Goal: Navigation & Orientation: Find specific page/section

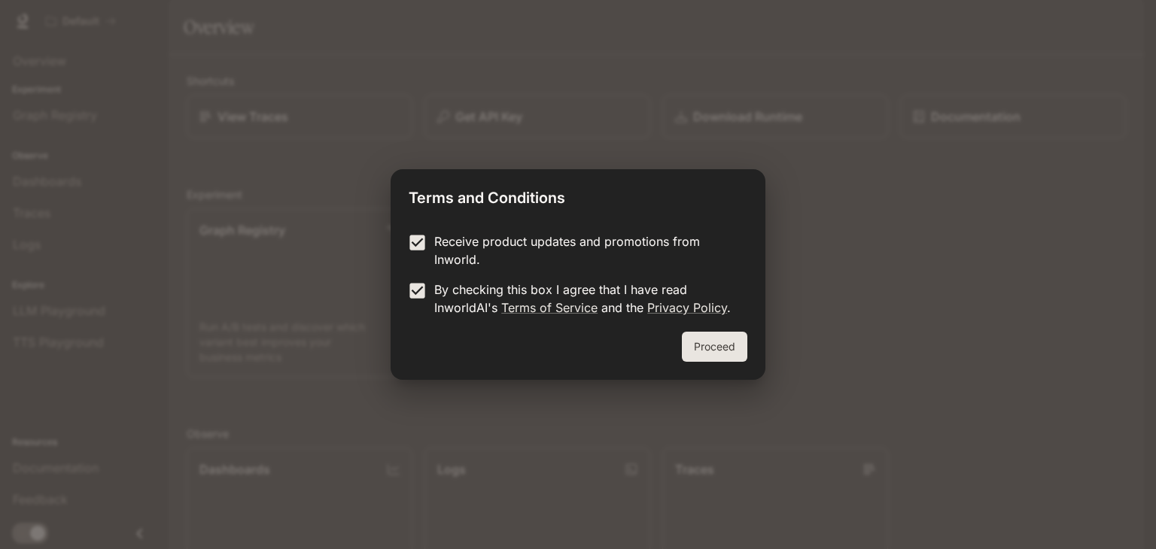
click at [713, 330] on div "Receive product updates and promotions from Inworld. By checking this box I agr…" at bounding box center [577, 275] width 375 height 111
click at [719, 343] on button "Proceed" at bounding box center [714, 347] width 65 height 30
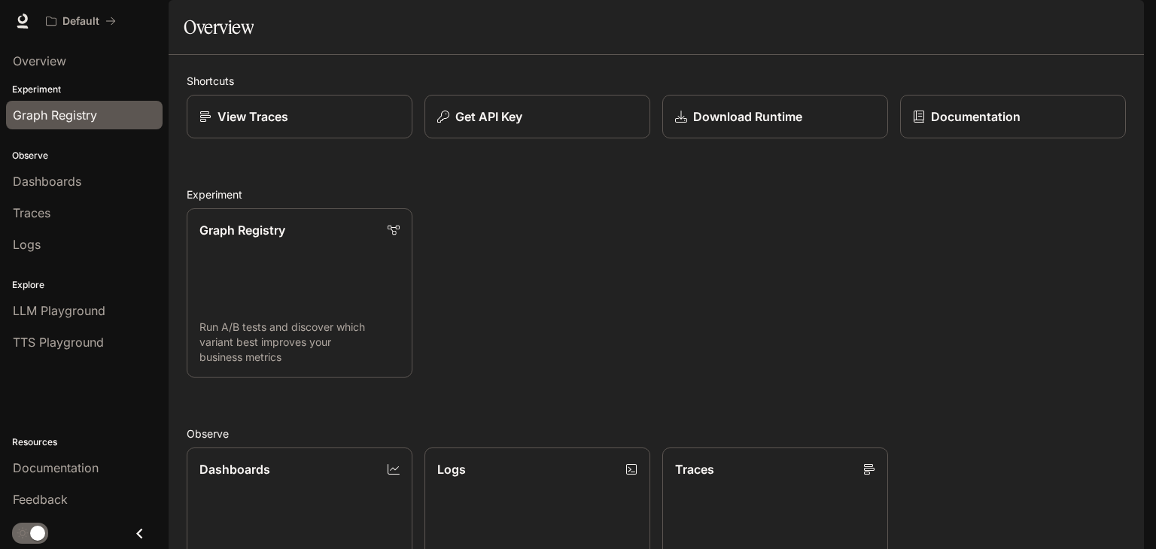
click at [77, 113] on span "Graph Registry" at bounding box center [55, 115] width 84 height 18
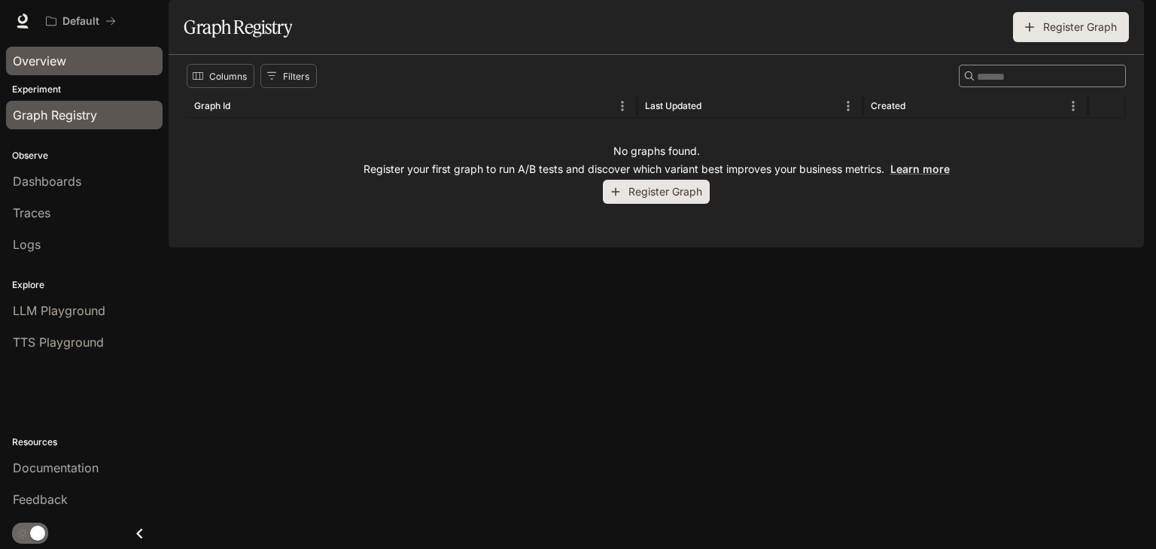
click at [87, 64] on div "Overview" at bounding box center [84, 61] width 143 height 18
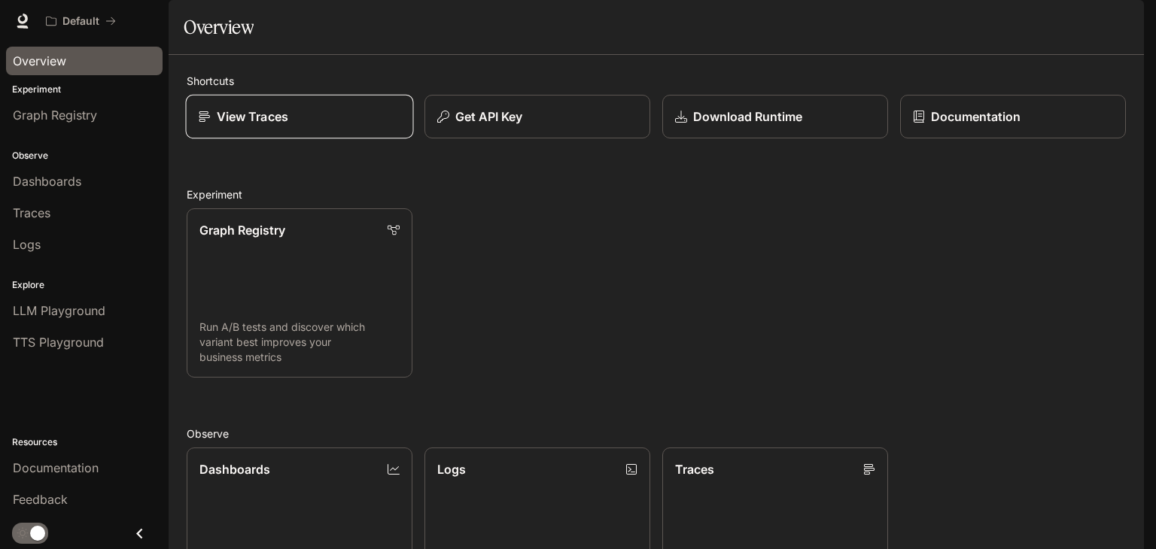
click at [310, 139] on link "View Traces" at bounding box center [300, 117] width 228 height 44
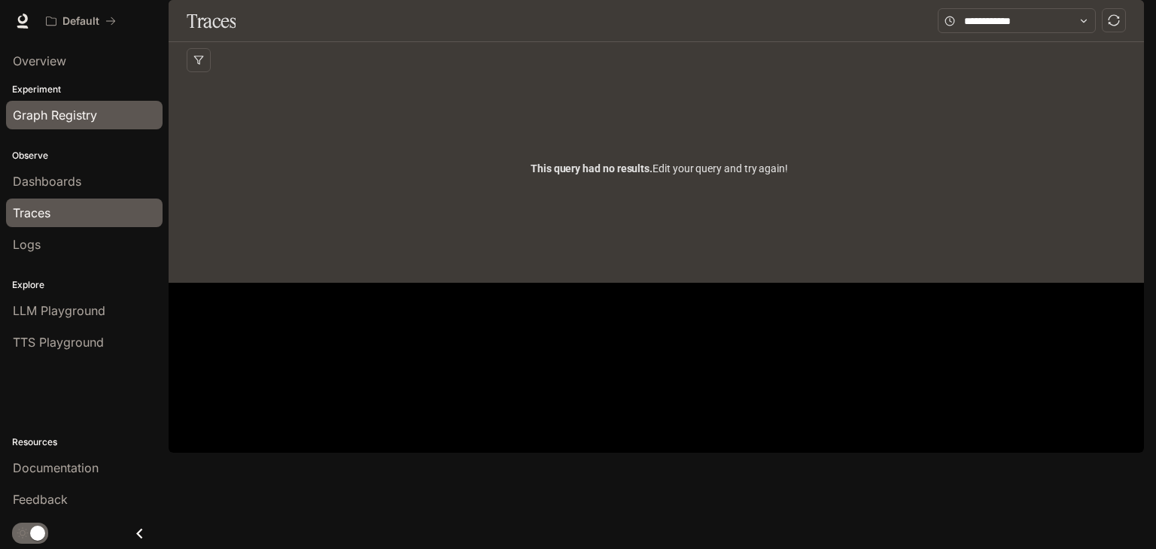
click at [78, 124] on link "Graph Registry" at bounding box center [84, 115] width 156 height 29
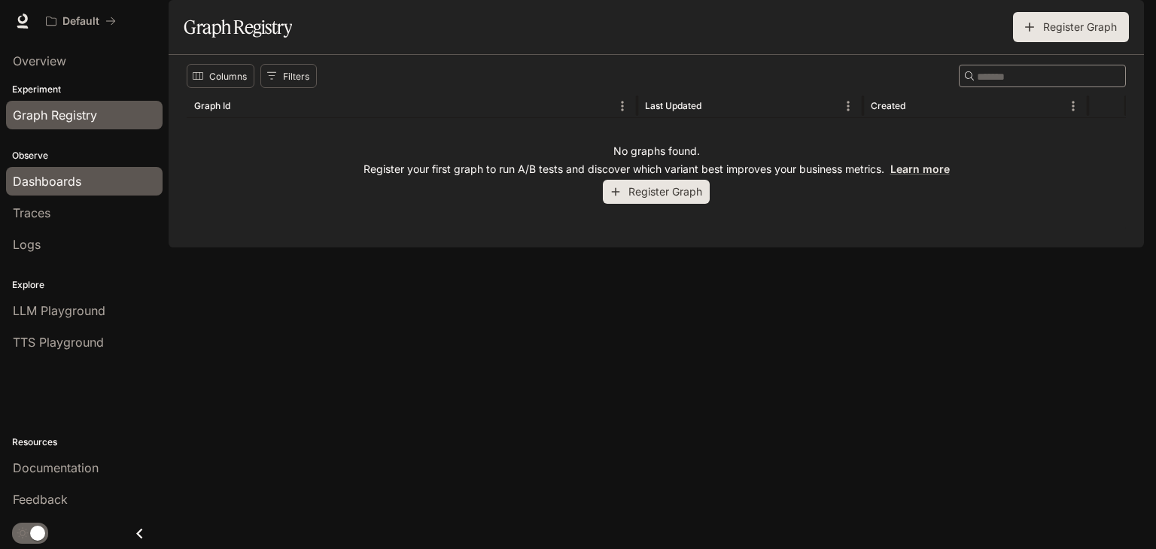
click at [59, 185] on span "Dashboards" at bounding box center [47, 181] width 68 height 18
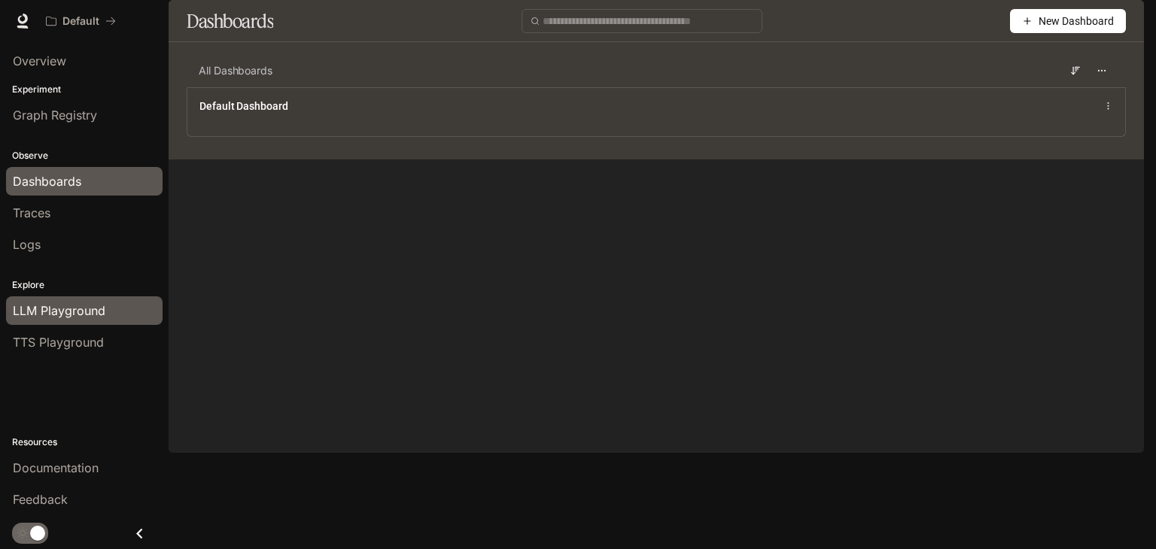
click at [73, 313] on span "LLM Playground" at bounding box center [59, 311] width 93 height 18
